Goal: Transaction & Acquisition: Purchase product/service

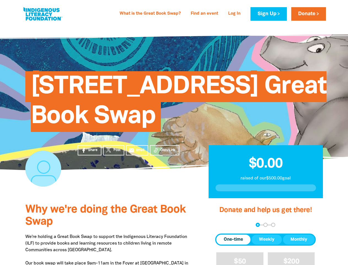
click at [174, 132] on span "[STREET_ADDRESS] Great Book Swap" at bounding box center [179, 103] width 296 height 57
click at [165, 150] on span "Copy Link" at bounding box center [168, 150] width 15 height 5
click at [223, 225] on div "arrow_back Back Step 1 Step 2 Step 3" at bounding box center [265, 225] width 101 height 4
click at [258, 225] on div "Navigate to step 1 of 3 to enter your donation amount" at bounding box center [257, 224] width 1 height 1
click at [234, 239] on span "One-time" at bounding box center [233, 239] width 19 height 7
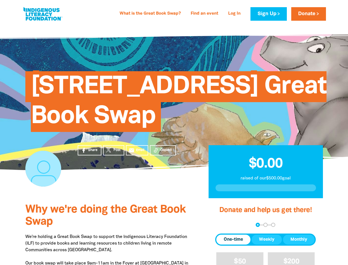
click at [267, 239] on span "Weekly" at bounding box center [266, 239] width 15 height 7
click at [299, 239] on span "Monthly" at bounding box center [299, 239] width 17 height 7
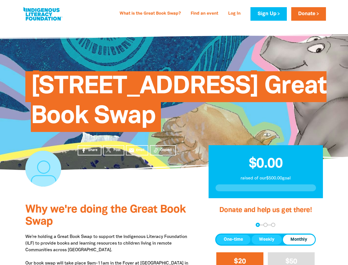
click at [240, 259] on span "$20" at bounding box center [240, 261] width 12 height 6
